Goal: Task Accomplishment & Management: Use online tool/utility

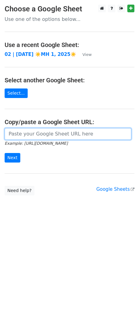
click at [40, 133] on input "url" at bounding box center [68, 134] width 127 height 12
paste input "https://docs.google.com/spreadsheets/d/1_ZY2NbBg3H1cSvG_qJmXpILmlBsQiALdUhHkxFe…"
type input "https://docs.google.com/spreadsheets/d/1_ZY2NbBg3H1cSvG_qJmXpILmlBsQiALdUhHkxFe…"
click at [5, 153] on input "Next" at bounding box center [13, 158] width 16 height 10
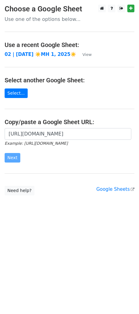
scroll to position [0, 0]
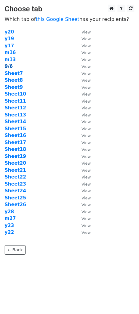
click at [6, 66] on strong "9/6" at bounding box center [9, 67] width 8 height 6
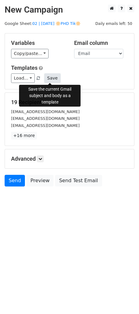
click at [50, 80] on button "Save" at bounding box center [52, 79] width 16 height 10
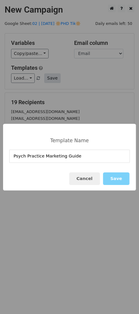
type input "Psych Practice Marketing Guide"
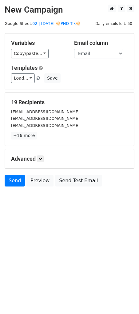
click at [59, 78] on div "Load... 1 Mental Health Marketing Growth Mental Health Marketing Guide Therapy …" at bounding box center [69, 79] width 126 height 10
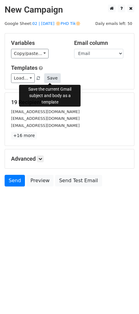
click at [48, 79] on button "Save" at bounding box center [52, 79] width 16 height 10
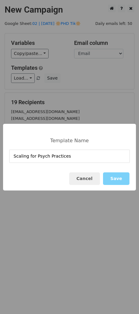
type input "Scaling for Psych Practices"
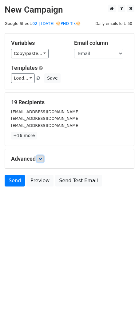
click at [40, 159] on icon at bounding box center [40, 159] width 4 height 4
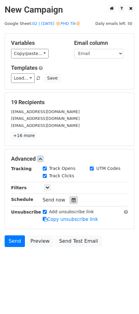
click at [72, 200] on icon at bounding box center [74, 200] width 4 height 4
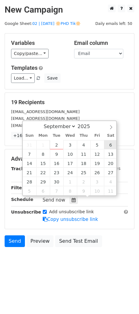
type input "2025-09-06 12:00"
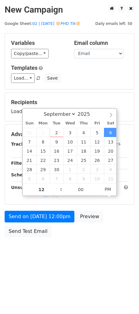
click at [49, 222] on div "Send on Sep 6 at 12:00pm Preview Send Test Email" at bounding box center [69, 226] width 139 height 30
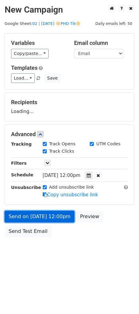
click at [45, 219] on link "Send on Sep 6 at 12:00pm" at bounding box center [40, 217] width 70 height 12
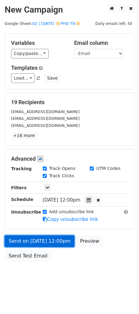
click at [38, 241] on link "Send on Sep 6 at 12:00pm" at bounding box center [40, 242] width 70 height 12
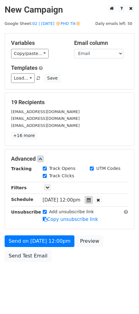
click at [91, 198] on icon at bounding box center [89, 200] width 4 height 4
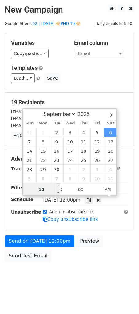
click at [50, 189] on input "12" at bounding box center [42, 190] width 38 height 12
type input "7"
type input "2025-09-06 07:00"
type input "07"
click at [106, 186] on span "PM" at bounding box center [107, 189] width 17 height 12
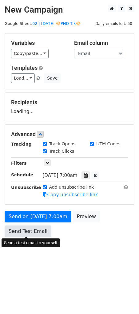
click at [34, 233] on link "Send Test Email" at bounding box center [28, 232] width 47 height 12
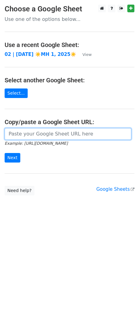
click at [58, 131] on input "url" at bounding box center [68, 134] width 127 height 12
paste input "https://docs.google.com/spreadsheets/d/1_ZY2NbBg3H1cSvG_qJmXpILmlBsQiALdUhHkxFe…"
type input "https://docs.google.com/spreadsheets/d/1_ZY2NbBg3H1cSvG_qJmXpILmlBsQiALdUhHkxFe…"
click at [5, 153] on input "Next" at bounding box center [13, 158] width 16 height 10
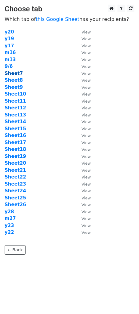
click at [14, 71] on strong "Sheet7" at bounding box center [14, 74] width 18 height 6
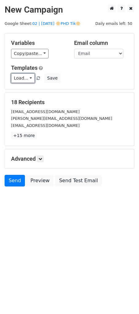
drag, startPoint x: 26, startPoint y: 80, endPoint x: 25, endPoint y: 84, distance: 4.7
click at [26, 79] on link "Load..." at bounding box center [23, 79] width 24 height 10
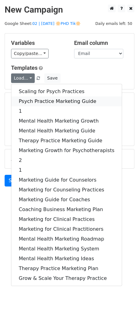
click at [37, 99] on link "Psych Practice Marketing Guide" at bounding box center [66, 102] width 110 height 10
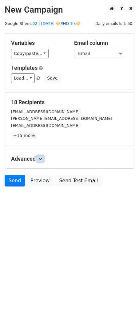
click at [42, 157] on icon at bounding box center [40, 159] width 4 height 4
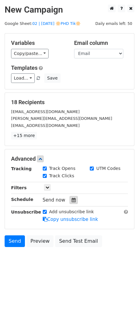
click at [72, 198] on icon at bounding box center [74, 200] width 4 height 4
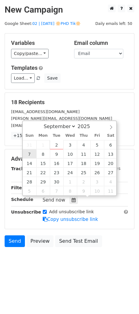
type input "[DATE] 12:00"
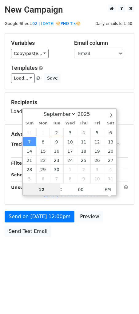
type input "8"
type input "[DATE] 08:00"
type input "08"
click at [103, 191] on span "PM" at bounding box center [107, 189] width 17 height 12
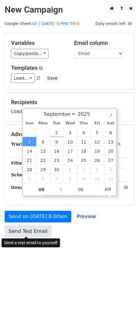
click at [34, 229] on link "Send Test Email" at bounding box center [28, 232] width 47 height 12
